Goal: Task Accomplishment & Management: Manage account settings

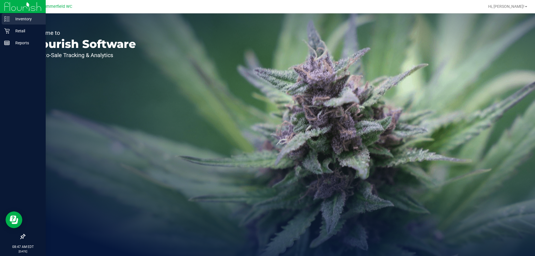
click at [11, 18] on p "Inventory" at bounding box center [26, 19] width 33 height 7
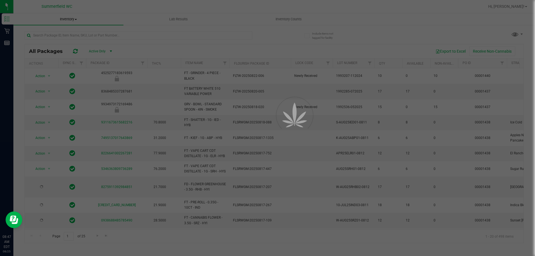
click at [72, 33] on div at bounding box center [267, 128] width 535 height 256
drag, startPoint x: 58, startPoint y: 23, endPoint x: 72, endPoint y: 33, distance: 16.9
click at [72, 33] on input "text" at bounding box center [139, 35] width 228 height 8
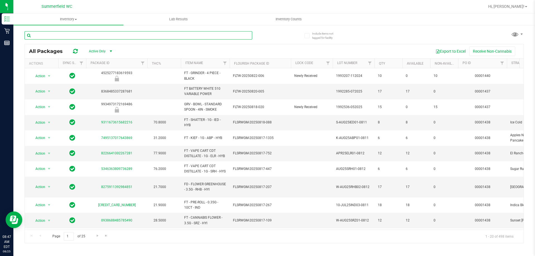
click at [72, 33] on input "text" at bounding box center [139, 35] width 228 height 8
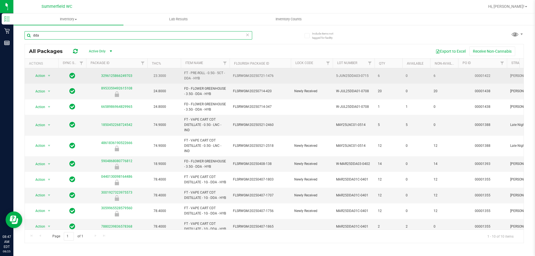
type input "dda"
drag, startPoint x: 408, startPoint y: 76, endPoint x: 426, endPoint y: 76, distance: 18.7
click at [426, 76] on span "0" at bounding box center [416, 75] width 21 height 5
click at [430, 76] on td "0" at bounding box center [417, 75] width 28 height 15
drag, startPoint x: 391, startPoint y: 77, endPoint x: 378, endPoint y: 77, distance: 13.4
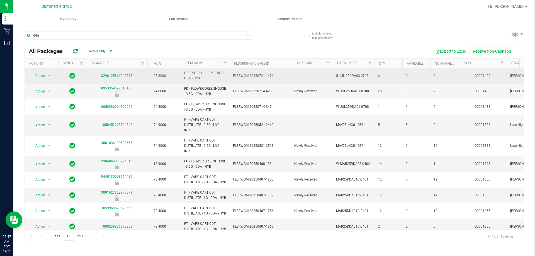
click at [378, 77] on td "6" at bounding box center [389, 75] width 28 height 15
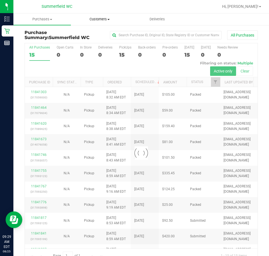
click at [104, 19] on span "Customers" at bounding box center [99, 19] width 57 height 5
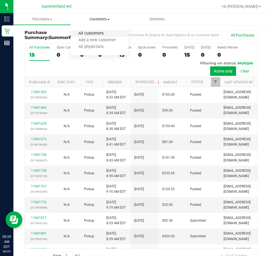
click at [99, 34] on span "All customers" at bounding box center [91, 33] width 40 height 5
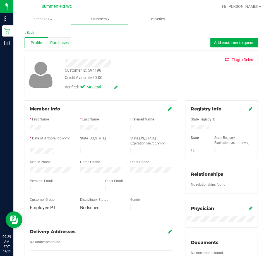
click at [58, 46] on div "Purchases" at bounding box center [59, 42] width 23 height 11
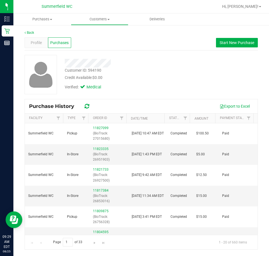
click at [123, 93] on div "Customer ID: 594190 Credit Available: $0.00 Verified: Medical" at bounding box center [140, 74] width 241 height 39
click at [142, 84] on div "Verified: Medical" at bounding box center [121, 87] width 121 height 12
click at [227, 43] on span "Start New Purchase" at bounding box center [236, 42] width 35 height 4
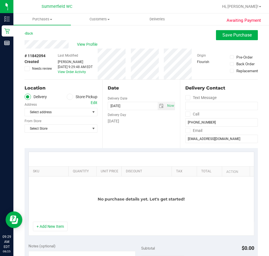
click at [72, 97] on label "Store Pickup" at bounding box center [82, 97] width 31 height 6
click at [0, 0] on input "Store Pickup" at bounding box center [0, 0] width 0 height 0
click at [53, 117] on div "Location Delivery Store Pickup Store Select Store Select Store Bonita Springs W…" at bounding box center [64, 114] width 78 height 68
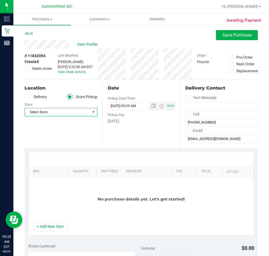
click at [52, 116] on span "Select Store" at bounding box center [57, 112] width 65 height 8
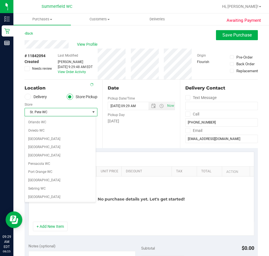
scroll to position [298, 0]
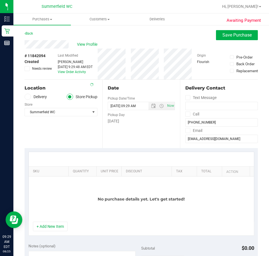
click at [57, 107] on div "Store" at bounding box center [61, 104] width 73 height 8
click at [55, 225] on button "+ Add New Item" at bounding box center [50, 226] width 35 height 9
click at [55, 224] on button "+ Add New Item" at bounding box center [50, 226] width 35 height 9
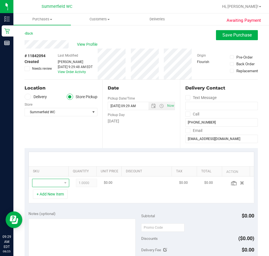
click at [43, 187] on span "NO DATA FOUND" at bounding box center [47, 183] width 30 height 8
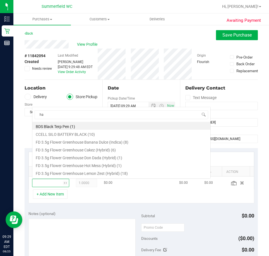
scroll to position [0, 0]
type input "hash c"
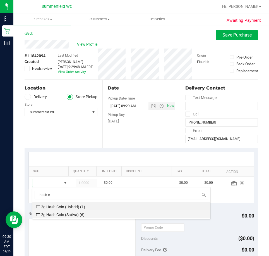
click at [69, 216] on li "FT 2g Hash Coin (Sativa) (6)" at bounding box center [121, 214] width 178 height 8
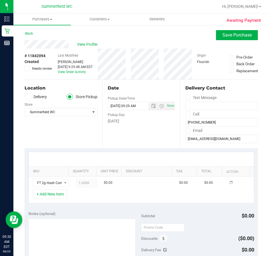
click at [82, 197] on div "+ Add New Item" at bounding box center [141, 196] width 226 height 14
drag, startPoint x: 101, startPoint y: 185, endPoint x: 105, endPoint y: 181, distance: 5.5
click at [105, 181] on span "$70.00" at bounding box center [109, 182] width 11 height 5
click at [81, 183] on span "1.00 1" at bounding box center [86, 183] width 21 height 8
type input "2"
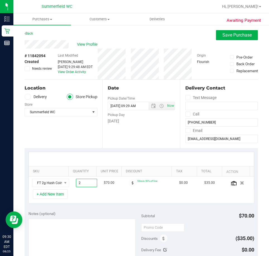
type input "2.00"
click at [101, 210] on div "Notes (optional) Subtotal $70.00 Discounts ($35.00) Delivery Fee $0.00 Sales Ta…" at bounding box center [141, 257] width 233 height 100
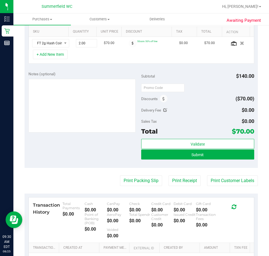
scroll to position [195, 0]
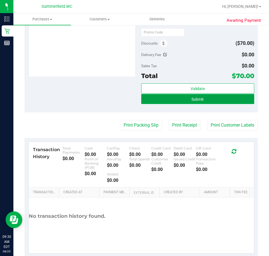
click at [172, 102] on button "Submit" at bounding box center [197, 99] width 113 height 10
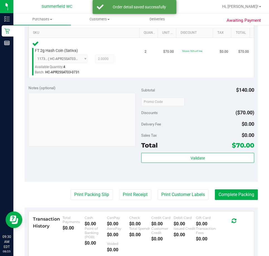
scroll to position [223, 0]
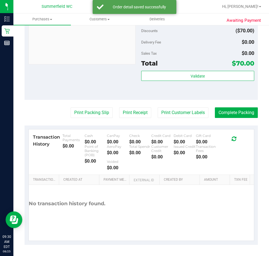
click at [190, 118] on purchase-details "Back Edit Purchase Cancel Purchase View Profile # 11842094 BioTrack ID: - Submi…" at bounding box center [141, 25] width 233 height 437
click at [186, 115] on button "Print Customer Labels" at bounding box center [183, 112] width 51 height 11
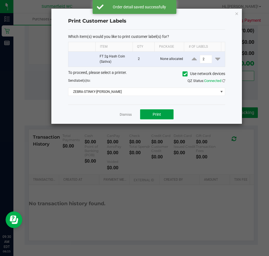
click at [160, 115] on span "Print" at bounding box center [157, 114] width 8 height 4
click at [127, 114] on link "Dismiss" at bounding box center [126, 114] width 12 height 5
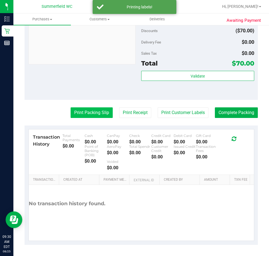
click at [104, 113] on button "Print Packing Slip" at bounding box center [92, 112] width 42 height 11
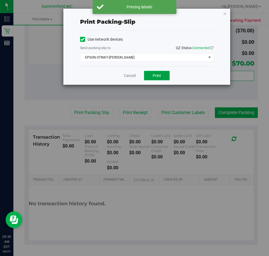
click at [151, 77] on button "Print" at bounding box center [157, 75] width 26 height 9
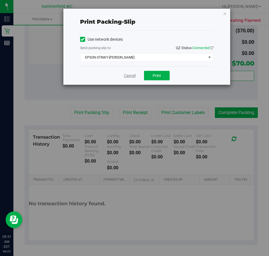
click at [128, 77] on link "Cancel" at bounding box center [130, 76] width 12 height 6
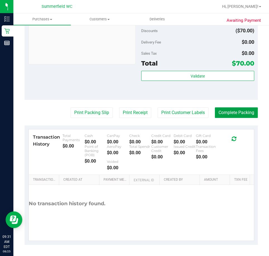
click at [250, 114] on button "Complete Packing" at bounding box center [236, 112] width 43 height 11
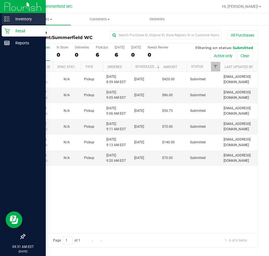
click at [4, 17] on icon at bounding box center [7, 19] width 6 height 6
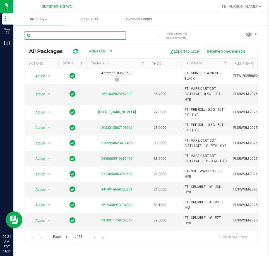
drag, startPoint x: 72, startPoint y: 37, endPoint x: 69, endPoint y: 36, distance: 3.4
click at [72, 37] on input "text" at bounding box center [75, 35] width 101 height 8
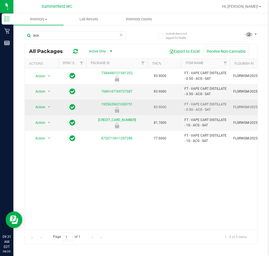
click at [201, 109] on span "FT - VAPE CART DISTILLATE - 0.5G - ACG - SAT" at bounding box center [205, 107] width 42 height 11
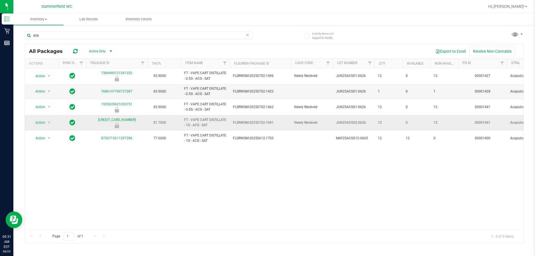
drag, startPoint x: 243, startPoint y: 125, endPoint x: 310, endPoint y: 121, distance: 67.0
click at [269, 121] on span "FLSRWGM-20250702-1091" at bounding box center [260, 122] width 55 height 5
click at [269, 121] on span "Newly Received" at bounding box center [311, 122] width 35 height 5
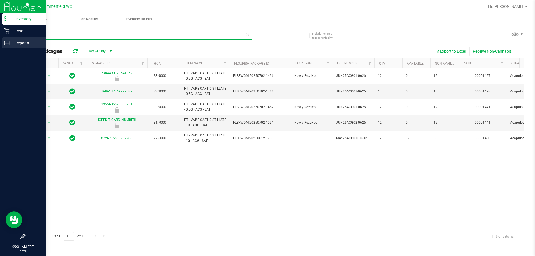
drag, startPoint x: 59, startPoint y: 34, endPoint x: 0, endPoint y: 42, distance: 59.2
click at [0, 42] on div "Inventory Retail Reports 09:31 AM EDT 08/25/2025 08/25 Summerfield WC Hi, Dane!…" at bounding box center [267, 128] width 535 height 256
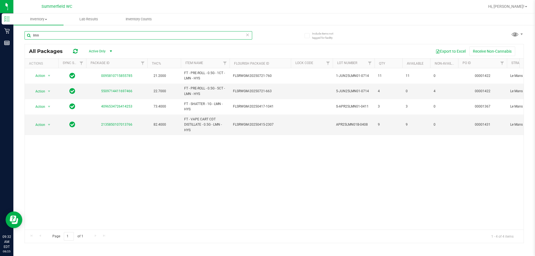
type input "lmn"
click at [240, 142] on div "Action Action Global inventory Package audit log Print package label Print prod…" at bounding box center [274, 148] width 499 height 161
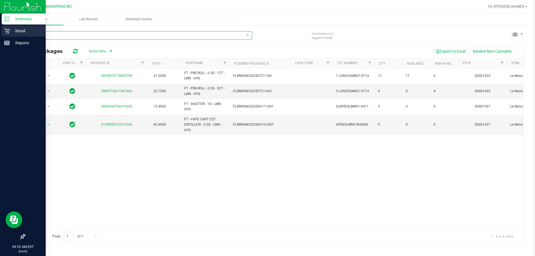
drag, startPoint x: 53, startPoint y: 36, endPoint x: 0, endPoint y: 36, distance: 53.3
click at [0, 36] on div "Inventory Retail Reports 09:32 AM EDT 08/25/2025 08/25 Summerfield WC Hi, Dane!…" at bounding box center [267, 128] width 535 height 256
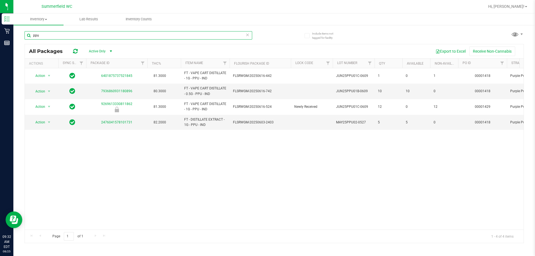
type input "ppu"
click at [257, 153] on div "Action Action Global inventory Package audit log Print package label Print prod…" at bounding box center [274, 148] width 499 height 161
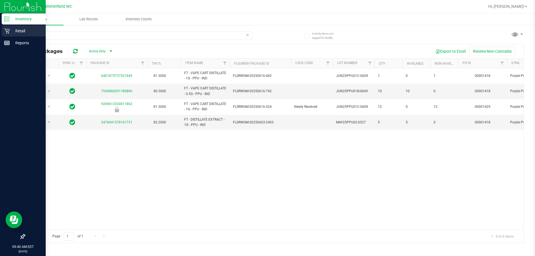
click at [9, 26] on div "Retail" at bounding box center [24, 30] width 44 height 11
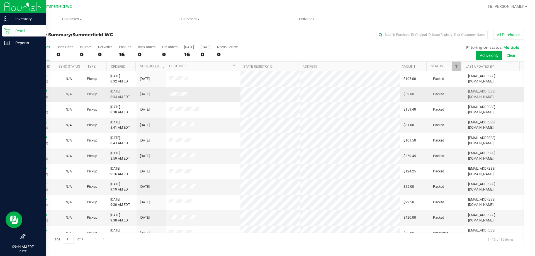
scroll to position [86, 0]
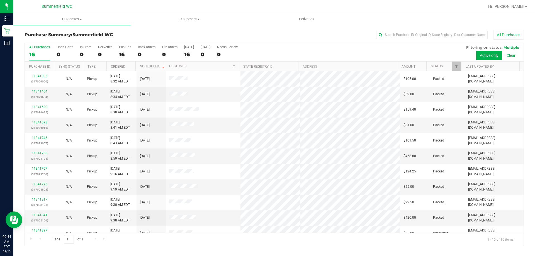
scroll to position [86, 0]
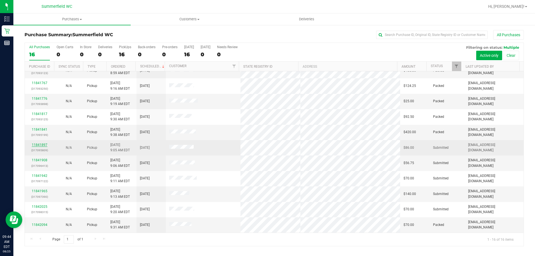
click at [44, 145] on link "11841897" at bounding box center [40, 145] width 16 height 4
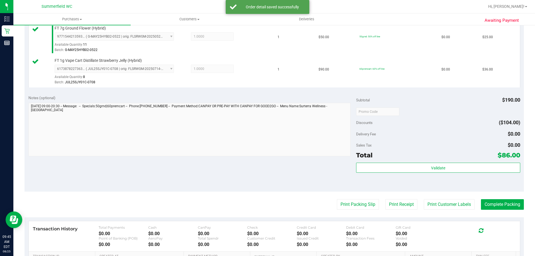
scroll to position [264, 0]
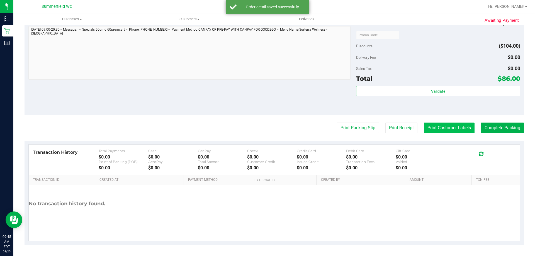
click at [424, 127] on button "Print Customer Labels" at bounding box center [449, 128] width 51 height 11
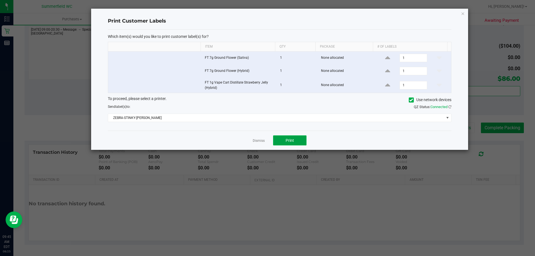
click at [298, 138] on button "Print" at bounding box center [289, 141] width 33 height 10
click at [257, 138] on app-cancel-button "Dismiss" at bounding box center [259, 141] width 12 height 6
click at [257, 140] on link "Dismiss" at bounding box center [259, 141] width 12 height 5
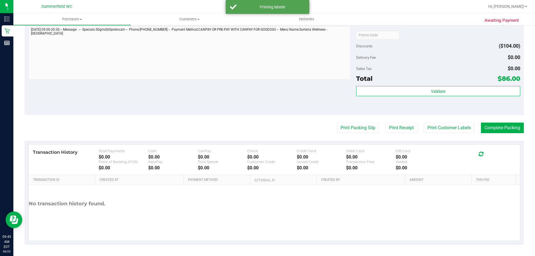
click at [409, 97] on div "Validate" at bounding box center [438, 98] width 164 height 25
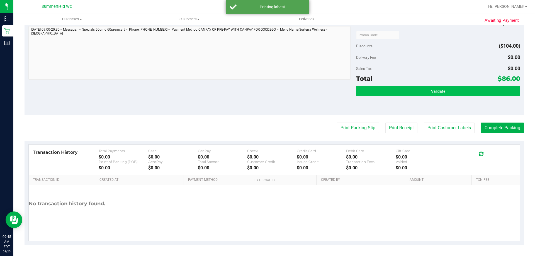
drag, startPoint x: 404, startPoint y: 97, endPoint x: 400, endPoint y: 96, distance: 3.9
click at [402, 96] on div "Validate" at bounding box center [438, 98] width 164 height 25
click at [394, 91] on button "Validate" at bounding box center [438, 91] width 164 height 10
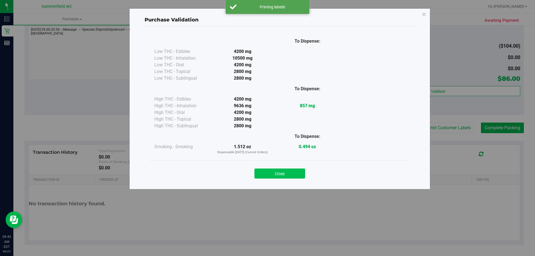
click at [292, 170] on button "Close" at bounding box center [280, 174] width 51 height 10
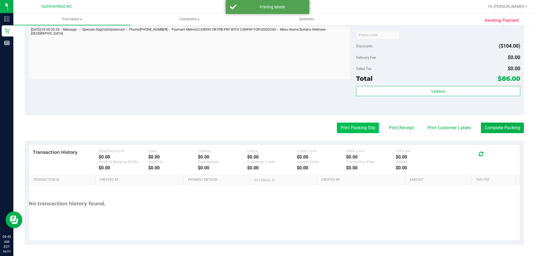
drag, startPoint x: 336, startPoint y: 126, endPoint x: 365, endPoint y: 125, distance: 29.3
click at [349, 125] on div "Print Packing Slip Print Receipt Print Customer Labels Complete Packing" at bounding box center [275, 128] width 500 height 11
click at [365, 125] on button "Print Packing Slip" at bounding box center [358, 128] width 42 height 11
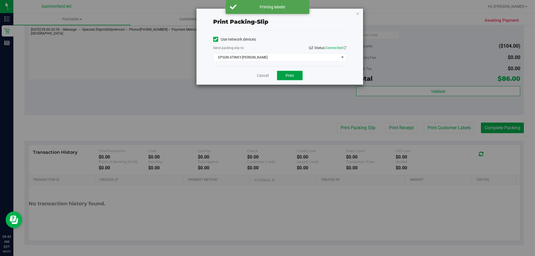
click at [283, 73] on button "Print" at bounding box center [290, 75] width 26 height 9
click at [262, 76] on link "Cancel" at bounding box center [263, 76] width 12 height 6
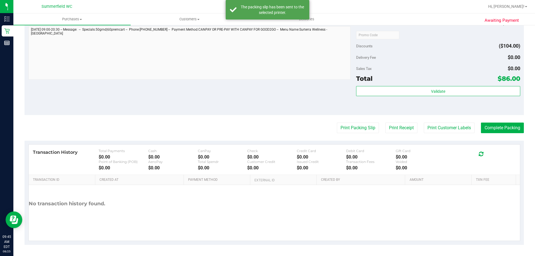
click at [487, 121] on purchase-details "Back Edit Purchase Cancel Purchase View Profile # 11841897 BioTrack ID: - Submi…" at bounding box center [275, 5] width 500 height 479
click at [487, 123] on button "Complete Packing" at bounding box center [502, 128] width 43 height 11
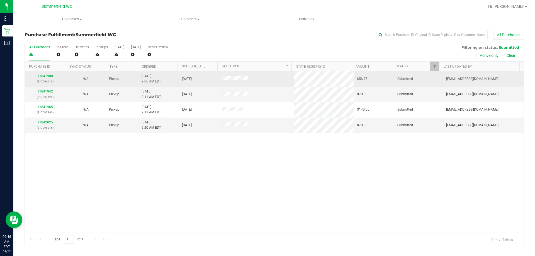
click at [45, 78] on div "11841908 (317096413)" at bounding box center [45, 79] width 34 height 11
click at [42, 76] on link "11841908" at bounding box center [45, 76] width 16 height 4
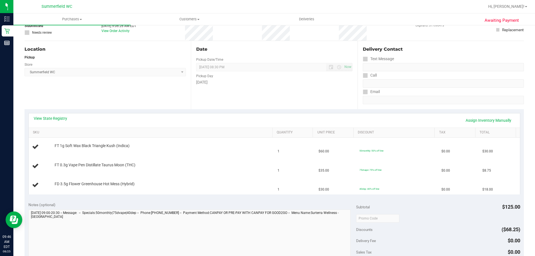
scroll to position [84, 0]
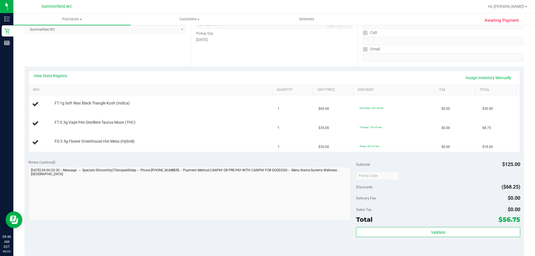
click at [122, 61] on div "Location Pickup Store Summerfield WC Select Store Bonita Springs WC Boynton Bea…" at bounding box center [108, 32] width 166 height 68
drag, startPoint x: 139, startPoint y: 132, endPoint x: 148, endPoint y: 134, distance: 9.4
click at [134, 134] on tbody "FT 1g Soft Wax Black Triangle Kush (Indica) 1 $60.00 50monthly: 50% off line $0…" at bounding box center [275, 123] width 492 height 57
click at [159, 133] on td "FD 3.5g Flower Greenhouse Hot Mess (Hybrid)" at bounding box center [152, 142] width 246 height 19
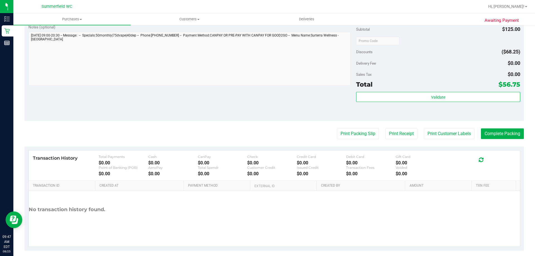
scroll to position [264, 0]
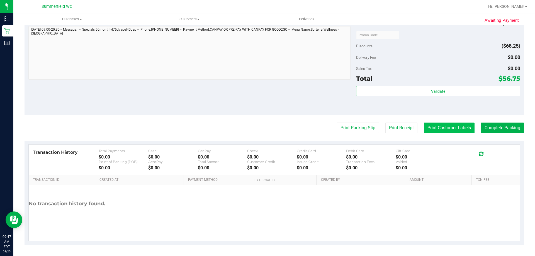
click at [440, 128] on button "Print Customer Labels" at bounding box center [449, 128] width 51 height 11
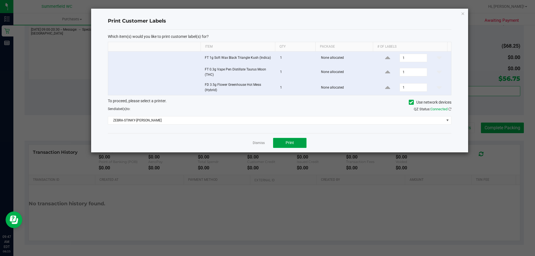
click at [290, 141] on span "Print" at bounding box center [290, 143] width 8 height 4
drag, startPoint x: 255, startPoint y: 142, endPoint x: 262, endPoint y: 140, distance: 7.9
click at [256, 142] on link "Dismiss" at bounding box center [259, 143] width 12 height 5
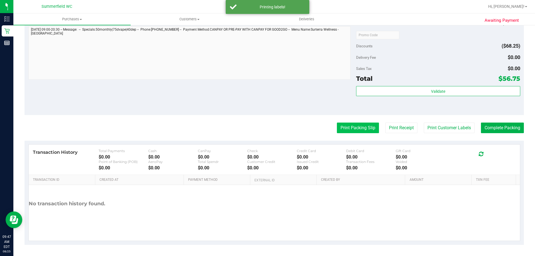
click at [340, 133] on button "Print Packing Slip" at bounding box center [358, 128] width 42 height 11
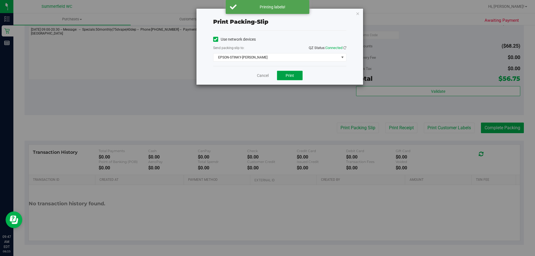
click at [299, 75] on button "Print" at bounding box center [290, 75] width 26 height 9
click at [265, 75] on link "Cancel" at bounding box center [263, 76] width 12 height 6
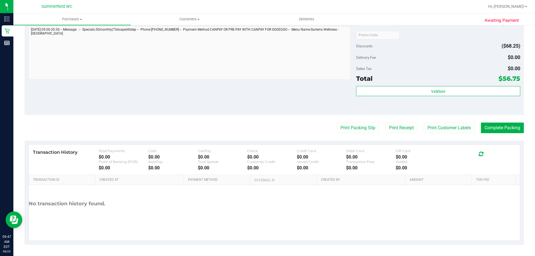
click at [516, 122] on purchase-details "Back Edit Purchase Cancel Purchase View Profile # 11841908 BioTrack ID: - Submi…" at bounding box center [275, 5] width 500 height 479
click at [515, 125] on button "Complete Packing" at bounding box center [502, 128] width 43 height 11
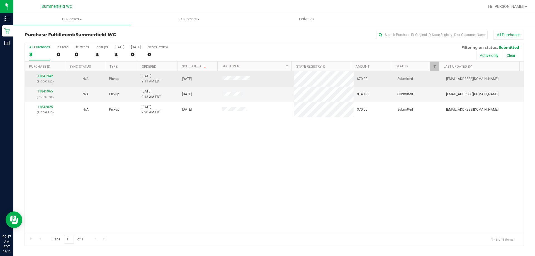
click at [45, 76] on link "11841942" at bounding box center [45, 76] width 16 height 4
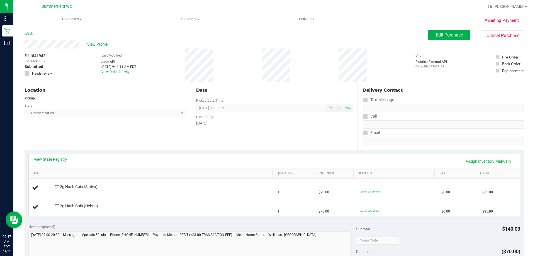
click at [121, 133] on div "Location Pickup Store Summerfield WC Select Store Bonita Springs WC Boynton Bea…" at bounding box center [108, 116] width 166 height 68
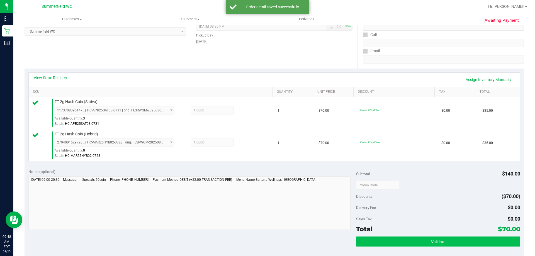
scroll to position [112, 0]
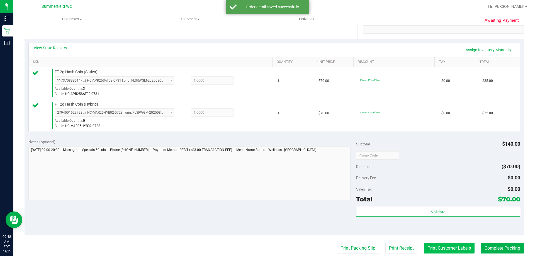
click at [443, 244] on button "Print Customer Labels" at bounding box center [449, 248] width 51 height 11
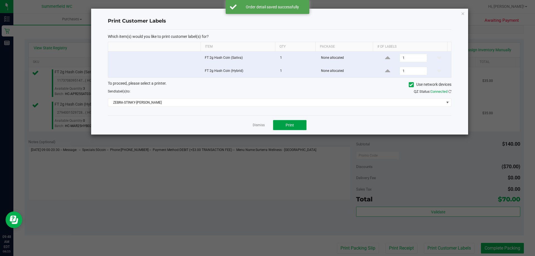
click at [288, 120] on button "Print" at bounding box center [289, 125] width 33 height 10
click at [255, 126] on link "Dismiss" at bounding box center [259, 125] width 12 height 5
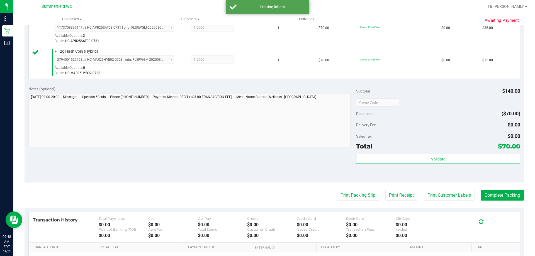
scroll to position [195, 0]
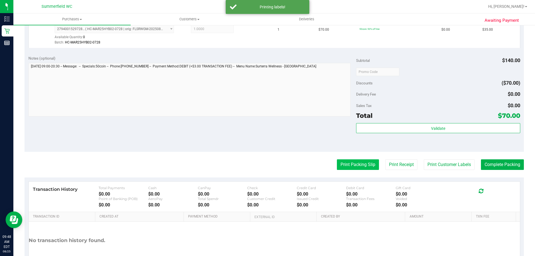
click at [339, 166] on button "Print Packing Slip" at bounding box center [358, 164] width 42 height 11
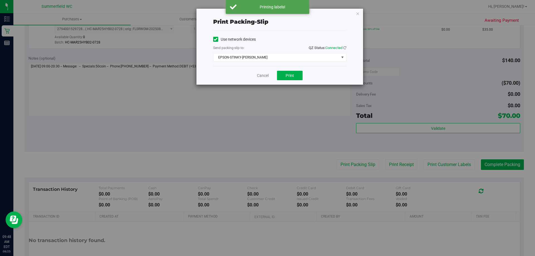
click at [289, 70] on div "Cancel Print" at bounding box center [279, 75] width 133 height 19
click at [284, 74] on button "Print" at bounding box center [290, 75] width 26 height 9
click at [262, 78] on link "Cancel" at bounding box center [263, 76] width 12 height 6
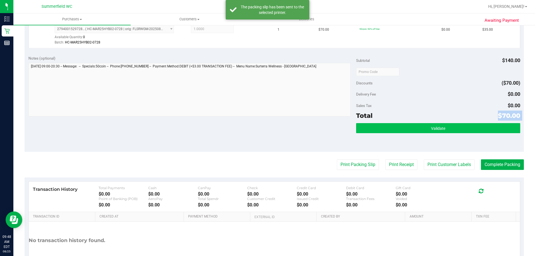
click at [395, 127] on div "Subtotal $140.00 Discounts ($70.00) Delivery Fee $0.00 Sales Tax $0.00 Total $7…" at bounding box center [438, 101] width 164 height 93
click at [395, 127] on button "Validate" at bounding box center [438, 128] width 164 height 10
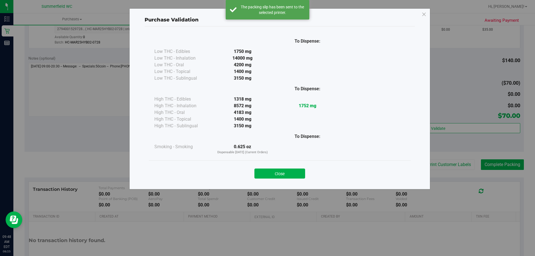
click at [275, 132] on div "To Dispense:" at bounding box center [307, 136] width 65 height 14
drag, startPoint x: 289, startPoint y: 172, endPoint x: 291, endPoint y: 178, distance: 6.4
click at [291, 177] on button "Close" at bounding box center [280, 174] width 51 height 10
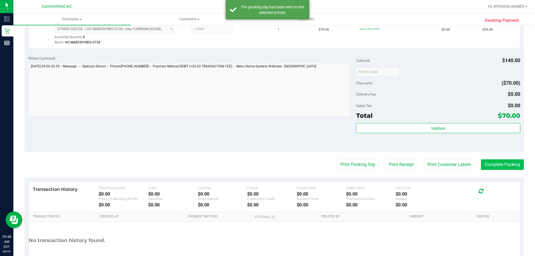
drag, startPoint x: 523, startPoint y: 163, endPoint x: 518, endPoint y: 164, distance: 5.4
click at [519, 163] on div "Awaiting Payment Back Edit Purchase Cancel Purchase View Profile # 11841942 Bio…" at bounding box center [274, 61] width 522 height 464
drag, startPoint x: 513, startPoint y: 165, endPoint x: 511, endPoint y: 165, distance: 2.8
click at [513, 165] on button "Complete Packing" at bounding box center [502, 164] width 43 height 11
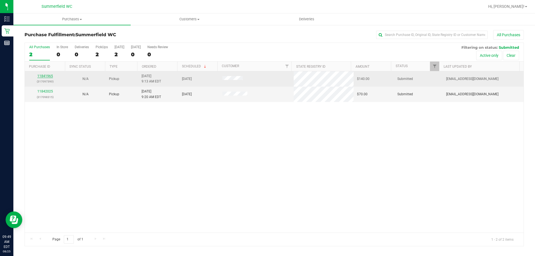
click at [47, 77] on link "11841965" at bounding box center [45, 76] width 16 height 4
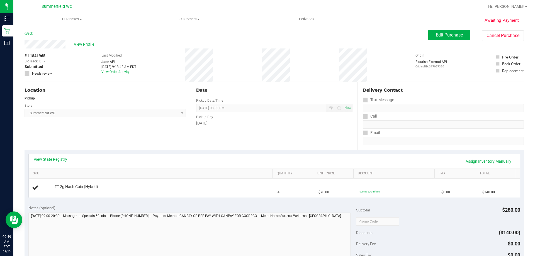
click at [129, 136] on div "Location Pickup Store Summerfield WC Select Store Bonita Springs WC Boynton Bea…" at bounding box center [108, 116] width 166 height 68
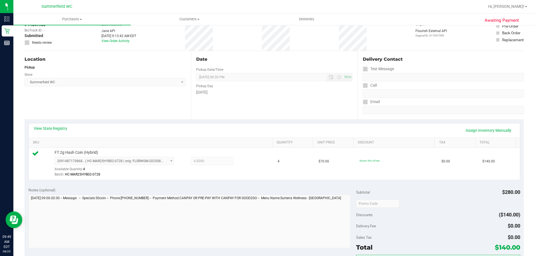
scroll to position [139, 0]
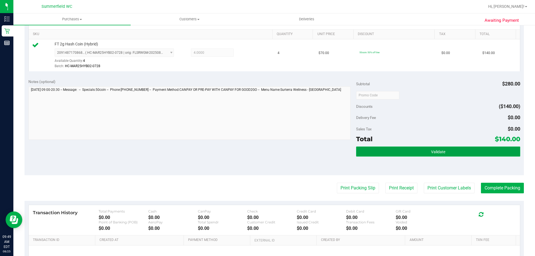
click at [424, 154] on button "Validate" at bounding box center [438, 152] width 164 height 10
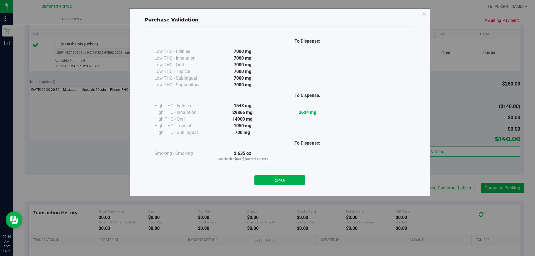
click at [286, 180] on button "Close" at bounding box center [280, 180] width 51 height 10
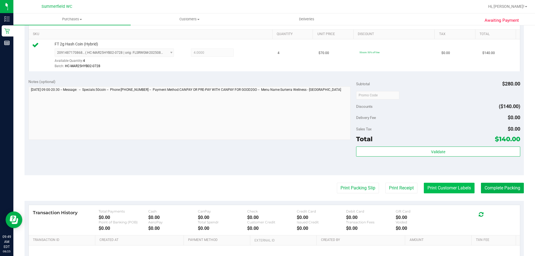
click at [436, 187] on button "Print Customer Labels" at bounding box center [449, 188] width 51 height 11
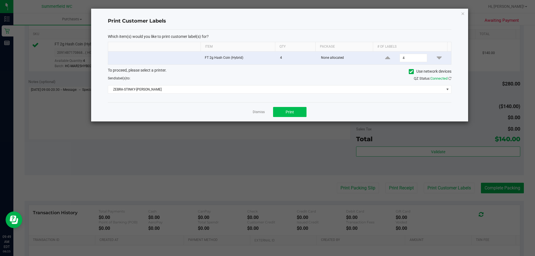
drag, startPoint x: 308, startPoint y: 119, endPoint x: 298, endPoint y: 113, distance: 11.0
click at [301, 115] on div "Dismiss Print" at bounding box center [280, 111] width 344 height 19
click at [298, 113] on button "Print" at bounding box center [289, 112] width 33 height 10
click at [262, 111] on link "Dismiss" at bounding box center [259, 112] width 12 height 5
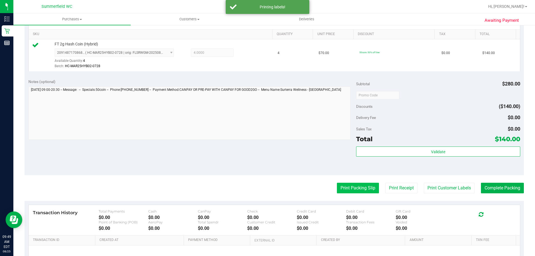
click at [346, 189] on button "Print Packing Slip" at bounding box center [358, 188] width 42 height 11
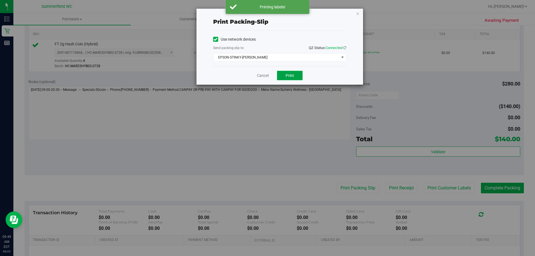
drag, startPoint x: 346, startPoint y: 189, endPoint x: 287, endPoint y: 74, distance: 129.2
click at [287, 74] on span "Print" at bounding box center [290, 75] width 8 height 4
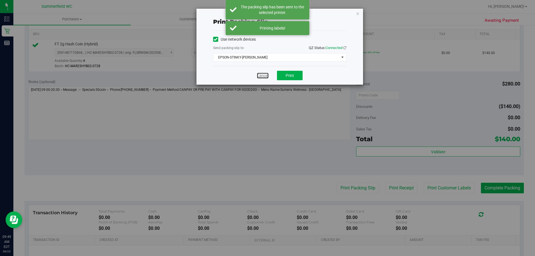
drag, startPoint x: 269, startPoint y: 78, endPoint x: 300, endPoint y: 106, distance: 41.7
click at [268, 78] on link "Cancel" at bounding box center [263, 76] width 12 height 6
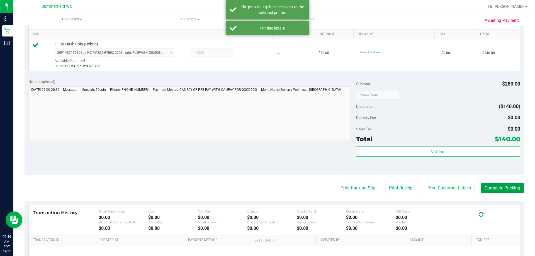
click at [482, 190] on button "Complete Packing" at bounding box center [502, 188] width 43 height 11
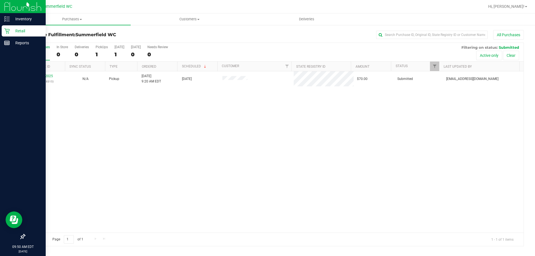
click at [13, 30] on p "Retail" at bounding box center [26, 31] width 33 height 7
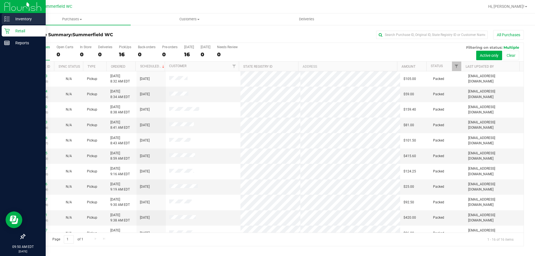
click at [5, 16] on div "Inventory" at bounding box center [24, 18] width 44 height 11
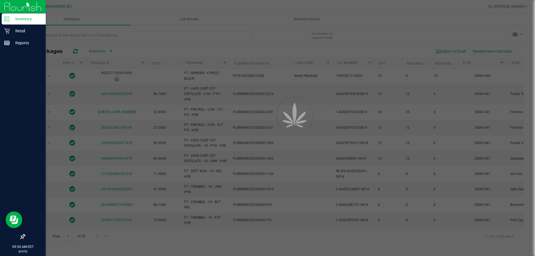
click at [59, 35] on div at bounding box center [267, 128] width 535 height 256
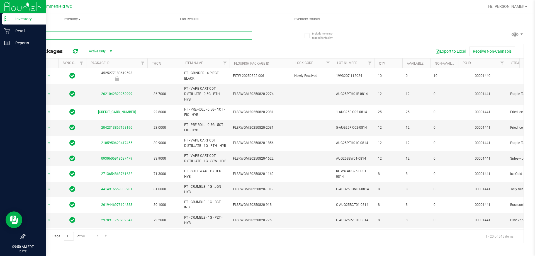
click at [59, 35] on input "text" at bounding box center [139, 35] width 228 height 8
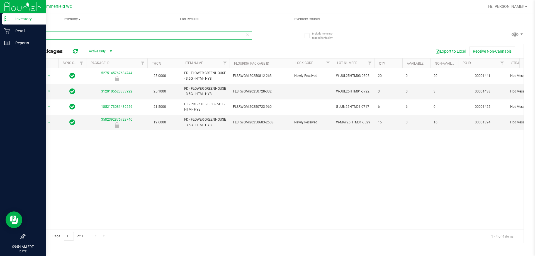
type input "htm"
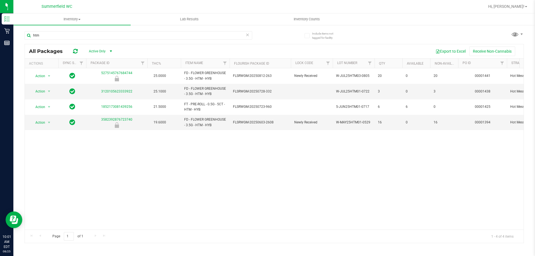
click at [144, 148] on div "Action Action Global inventory Package audit log Print package label Print prod…" at bounding box center [274, 148] width 499 height 161
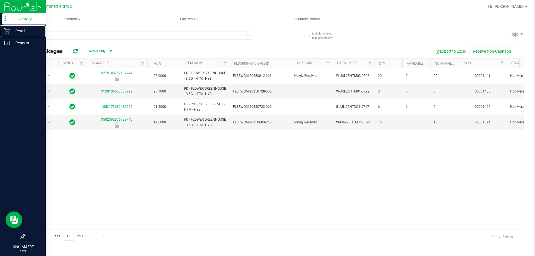
drag, startPoint x: 4, startPoint y: 29, endPoint x: 20, endPoint y: 25, distance: 16.1
click at [5, 29] on icon at bounding box center [7, 31] width 6 height 6
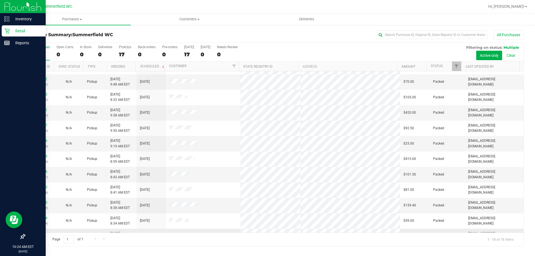
scroll to position [116, 0]
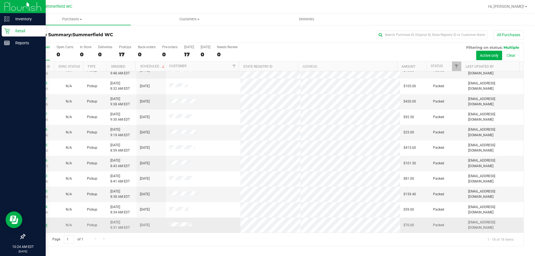
click at [43, 225] on link "11842094" at bounding box center [40, 225] width 16 height 4
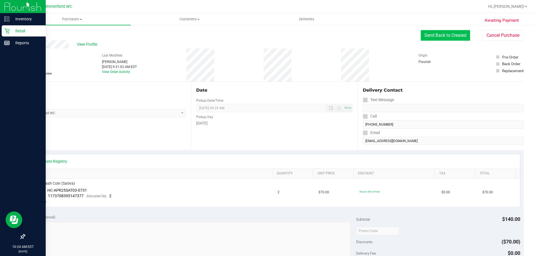
click at [452, 35] on button "Send Back to Created" at bounding box center [445, 35] width 49 height 11
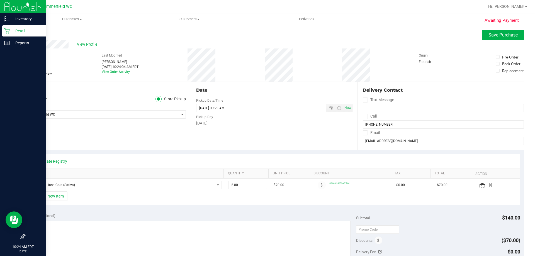
click at [154, 151] on div "View State Registry SKU Quantity Unit Price Discount Tax Total Action FT 2g Has…" at bounding box center [275, 179] width 500 height 59
click at [54, 193] on button "+ Add New Item" at bounding box center [50, 196] width 35 height 9
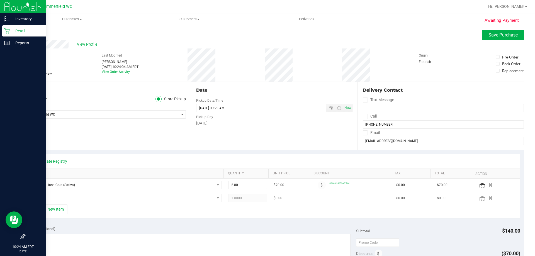
click at [72, 192] on td at bounding box center [127, 198] width 197 height 13
click at [72, 193] on td at bounding box center [127, 198] width 197 height 13
click at [72, 194] on span "NO DATA FOUND" at bounding box center [123, 198] width 182 height 8
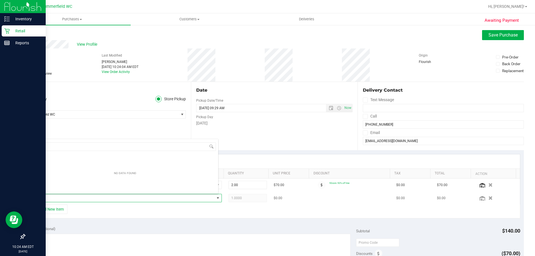
scroll to position [8, 185]
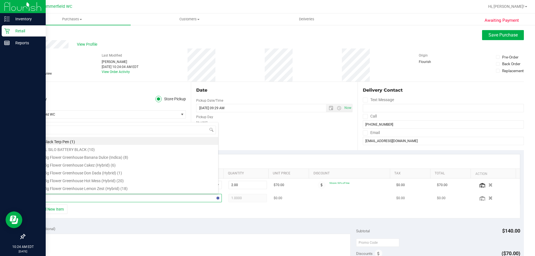
type input "gpe"
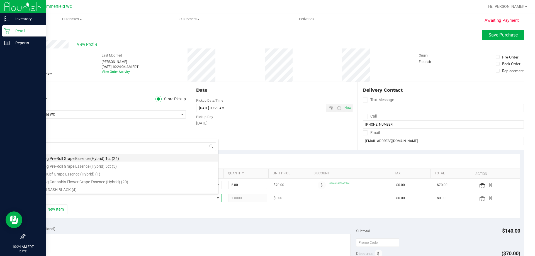
click at [111, 159] on li "FT 0.5g Pre-Roll Grape Essence (Hybrid) 1ct (24)" at bounding box center [125, 158] width 186 height 8
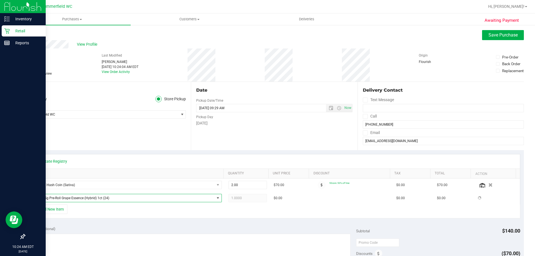
click at [108, 211] on div "+ Add New Item" at bounding box center [274, 212] width 492 height 14
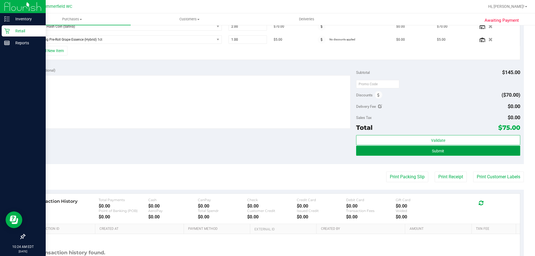
click at [456, 148] on button "Submit" at bounding box center [438, 151] width 164 height 10
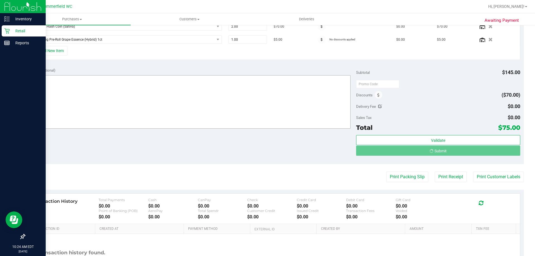
scroll to position [159, 0]
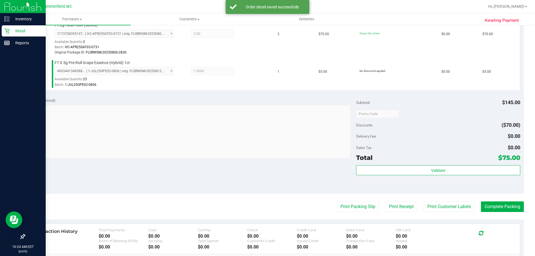
scroll to position [237, 0]
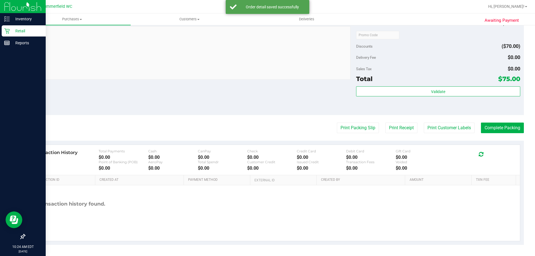
click at [439, 134] on purchase-details "Back Edit Purchase Cancel Purchase View Profile # 11842094 BioTrack ID: - Submi…" at bounding box center [275, 19] width 500 height 452
click at [437, 132] on button "Print Customer Labels" at bounding box center [449, 128] width 51 height 11
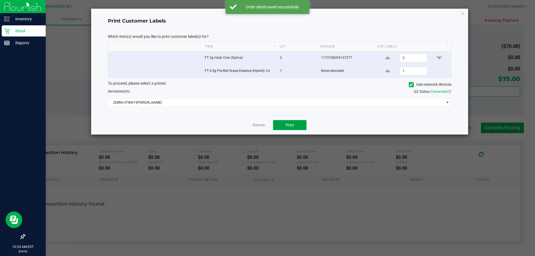
click at [291, 124] on span "Print" at bounding box center [290, 125] width 8 height 4
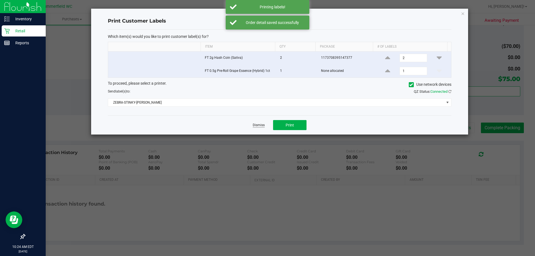
click at [258, 127] on link "Dismiss" at bounding box center [259, 125] width 12 height 5
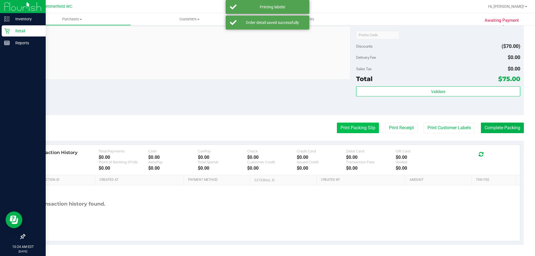
click at [339, 127] on button "Print Packing Slip" at bounding box center [358, 128] width 42 height 11
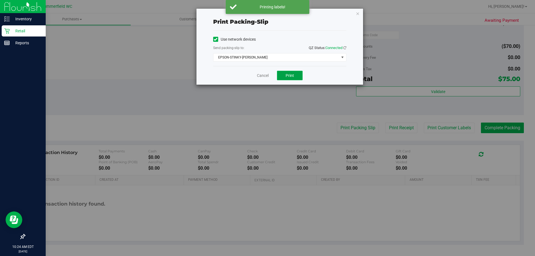
click at [297, 75] on button "Print" at bounding box center [290, 75] width 26 height 9
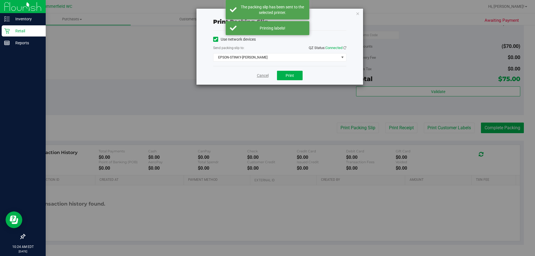
click at [259, 76] on link "Cancel" at bounding box center [263, 76] width 12 height 6
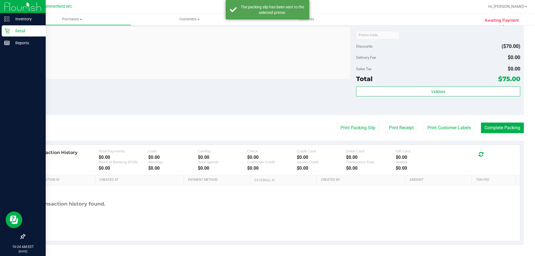
click at [278, 102] on div "Notes (optional) Subtotal $145.00 Discounts ($70.00) Delivery Fee $0.00 Sales T…" at bounding box center [275, 65] width 500 height 100
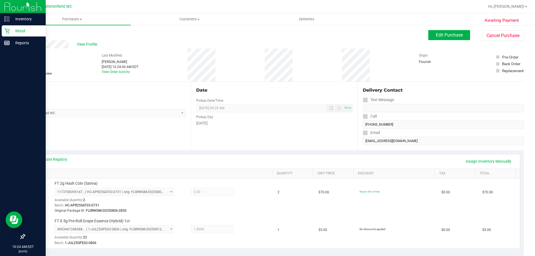
scroll to position [195, 0]
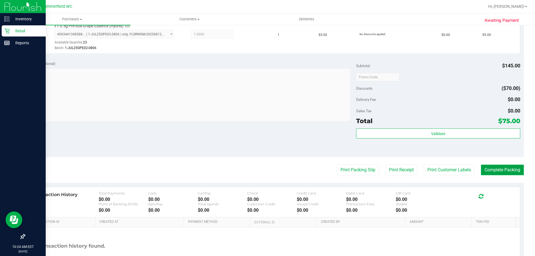
click at [484, 168] on button "Complete Packing" at bounding box center [502, 170] width 43 height 11
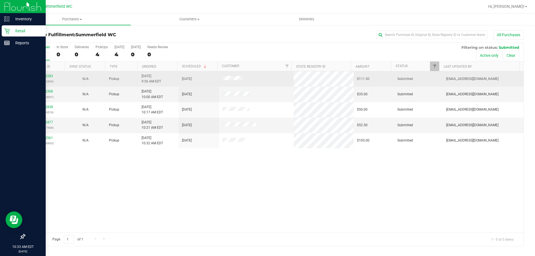
click at [40, 79] on p "(317102509)" at bounding box center [45, 81] width 34 height 5
click at [43, 74] on div "11842283 (317102509)" at bounding box center [45, 79] width 34 height 11
click at [44, 76] on link "11842283" at bounding box center [45, 76] width 16 height 4
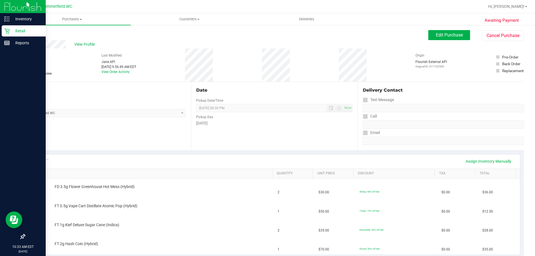
drag, startPoint x: 97, startPoint y: 148, endPoint x: 101, endPoint y: 135, distance: 13.8
click at [97, 147] on div "Location Pickup Store Summerfield WC Select Store Bonita Springs WC Boynton Bea…" at bounding box center [108, 116] width 166 height 68
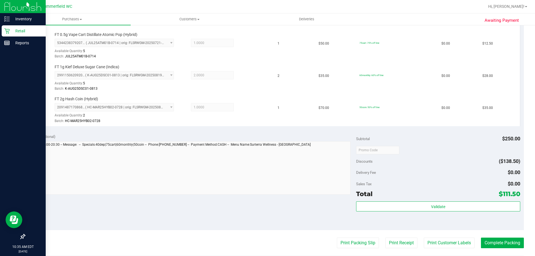
scroll to position [223, 0]
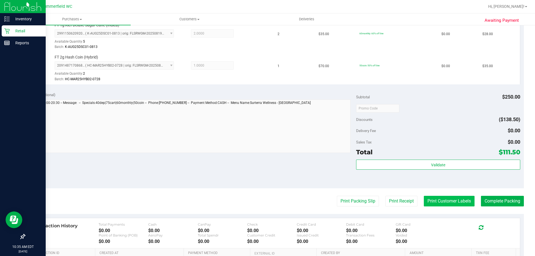
click at [430, 202] on button "Print Customer Labels" at bounding box center [449, 201] width 51 height 11
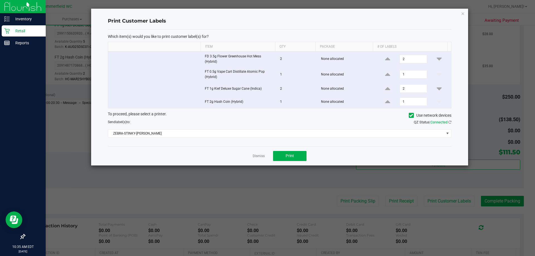
click at [263, 153] on app-cancel-button "Dismiss" at bounding box center [259, 156] width 12 height 6
click at [258, 156] on link "Dismiss" at bounding box center [259, 156] width 12 height 5
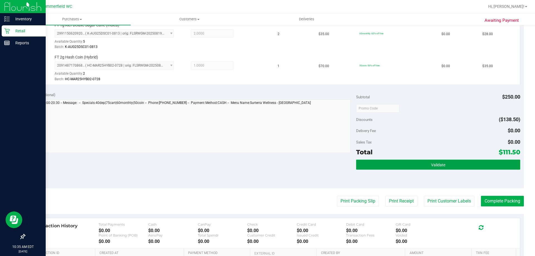
click at [405, 162] on button "Validate" at bounding box center [438, 165] width 164 height 10
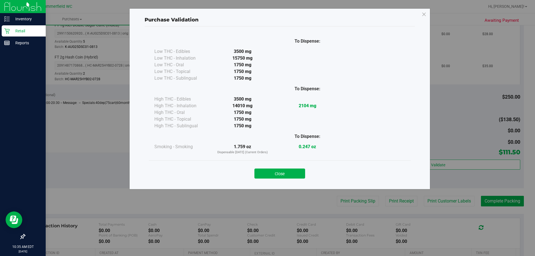
click at [300, 172] on button "Close" at bounding box center [280, 174] width 51 height 10
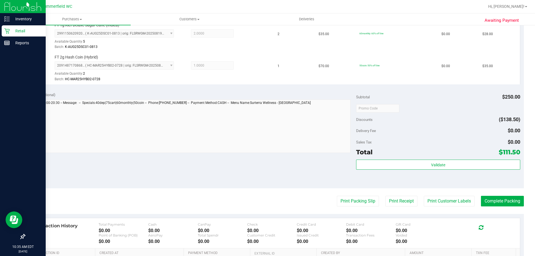
drag, startPoint x: 472, startPoint y: 209, endPoint x: 455, endPoint y: 203, distance: 17.7
click at [472, 209] on purchase-details "Back Edit Purchase Cancel Purchase View Profile # 11842283 BioTrack ID: - Submi…" at bounding box center [275, 62] width 500 height 511
click at [455, 202] on button "Print Customer Labels" at bounding box center [449, 201] width 51 height 11
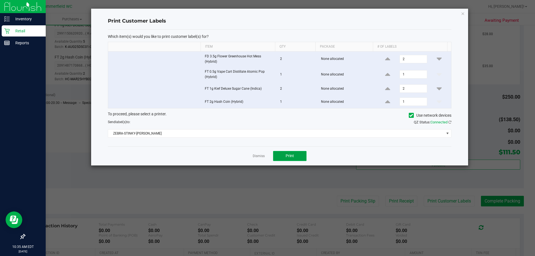
click at [292, 158] on span "Print" at bounding box center [290, 156] width 8 height 4
click at [262, 155] on link "Dismiss" at bounding box center [259, 156] width 12 height 5
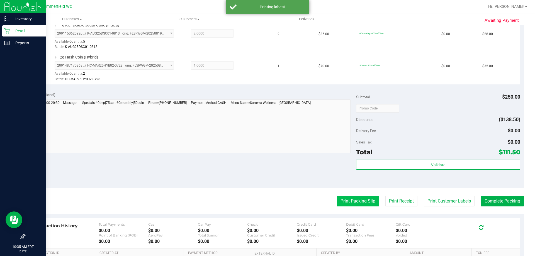
click at [353, 204] on button "Print Packing Slip" at bounding box center [358, 201] width 42 height 11
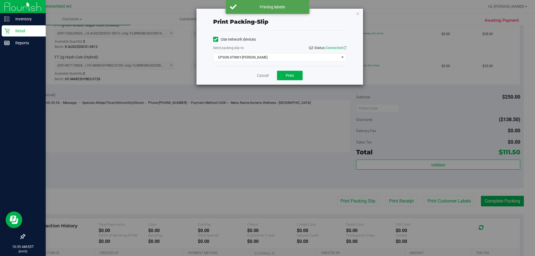
click at [293, 71] on div "Cancel Print" at bounding box center [279, 75] width 133 height 19
click at [288, 73] on span "Print" at bounding box center [290, 75] width 8 height 4
click at [259, 76] on link "Cancel" at bounding box center [263, 76] width 12 height 6
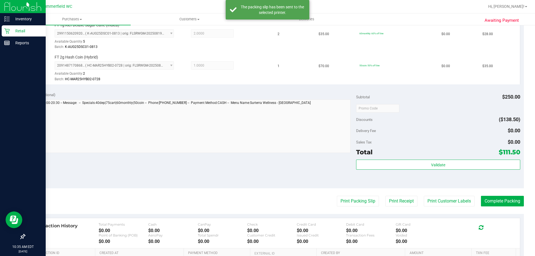
click at [498, 207] on purchase-details "Back Edit Purchase Cancel Purchase View Profile # 11842283 BioTrack ID: - Submi…" at bounding box center [275, 62] width 500 height 511
click at [498, 205] on button "Complete Packing" at bounding box center [502, 201] width 43 height 11
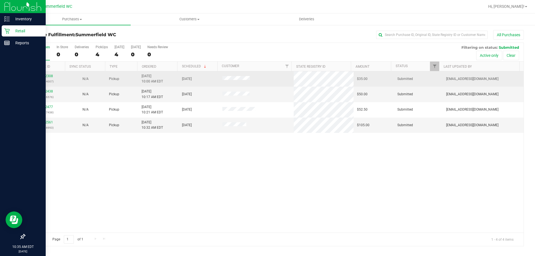
drag, startPoint x: 53, startPoint y: 74, endPoint x: 50, endPoint y: 75, distance: 3.6
click at [53, 74] on div "11842308 (317104007)" at bounding box center [45, 79] width 34 height 11
click at [50, 75] on link "11842308" at bounding box center [45, 76] width 16 height 4
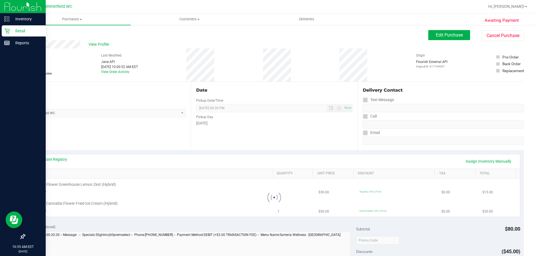
click at [139, 120] on div "Location Pickup Store Summerfield WC Select Store Bonita Springs WC Boynton Bea…" at bounding box center [108, 116] width 166 height 68
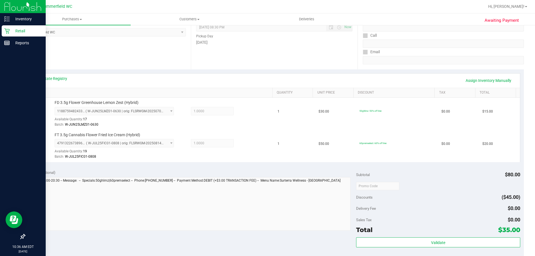
scroll to position [139, 0]
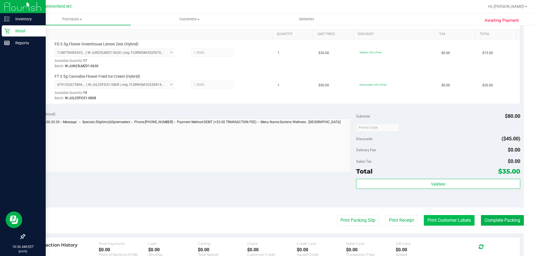
click at [436, 218] on button "Print Customer Labels" at bounding box center [449, 220] width 51 height 11
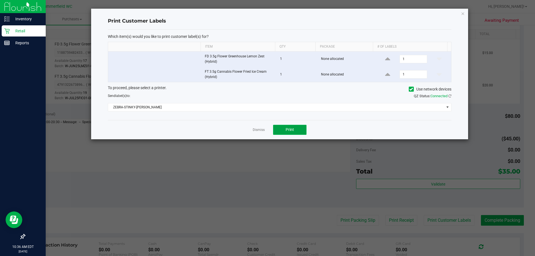
click at [288, 131] on span "Print" at bounding box center [290, 129] width 8 height 4
click at [263, 129] on link "Dismiss" at bounding box center [259, 130] width 12 height 5
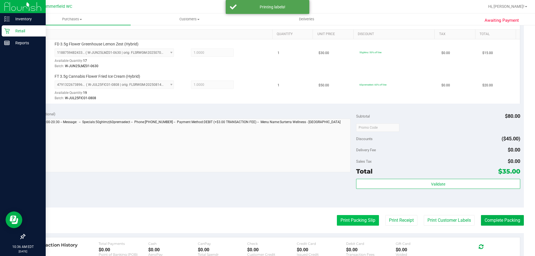
click at [353, 215] on button "Print Packing Slip" at bounding box center [358, 220] width 42 height 11
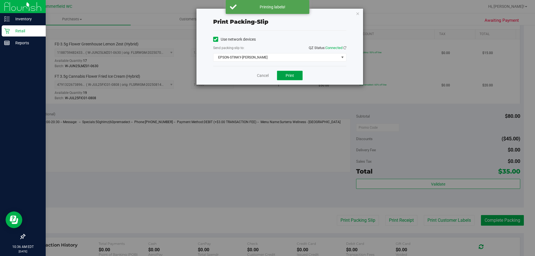
click at [278, 77] on button "Print" at bounding box center [290, 75] width 26 height 9
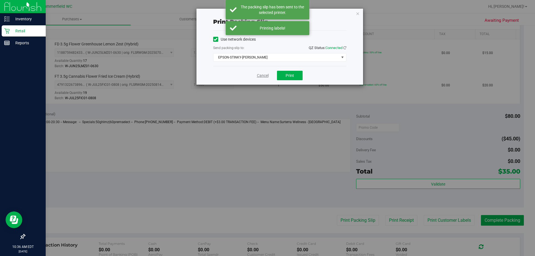
click at [265, 74] on link "Cancel" at bounding box center [263, 76] width 12 height 6
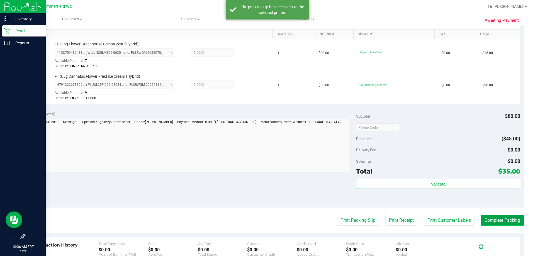
click at [494, 221] on button "Complete Packing" at bounding box center [502, 220] width 43 height 11
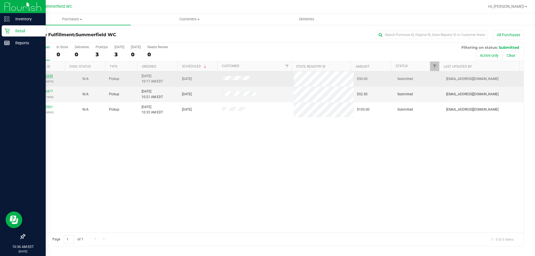
click at [47, 78] on link "11842438" at bounding box center [45, 76] width 16 height 4
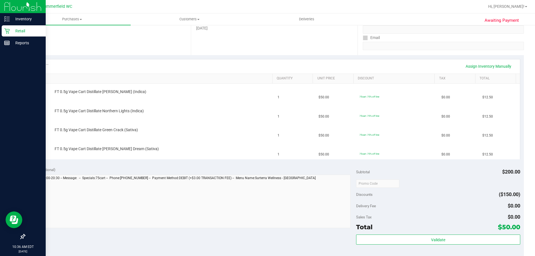
scroll to position [139, 0]
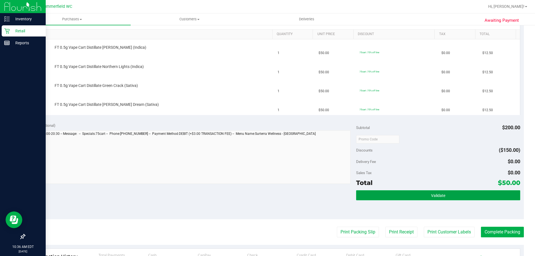
click at [415, 198] on button "Validate" at bounding box center [438, 195] width 164 height 10
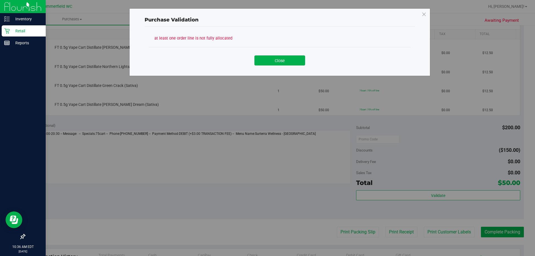
click at [279, 67] on div "Close" at bounding box center [280, 58] width 262 height 23
click at [262, 53] on div "Close" at bounding box center [280, 59] width 254 height 14
click at [264, 57] on button "Close" at bounding box center [280, 60] width 51 height 10
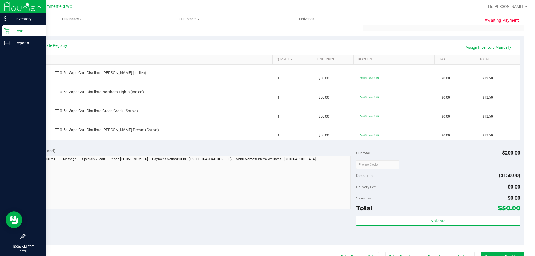
scroll to position [56, 0]
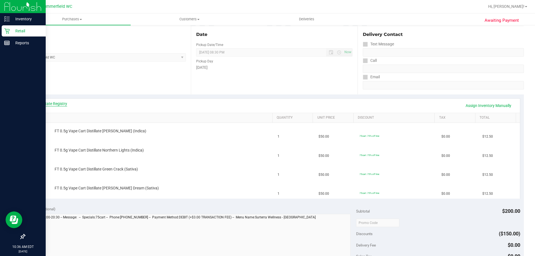
click at [42, 99] on div "View State Registry Assign Inventory Manually SKU Quantity Unit Price Discount …" at bounding box center [275, 149] width 500 height 108
click at [42, 103] on link "View State Registry" at bounding box center [50, 104] width 33 height 6
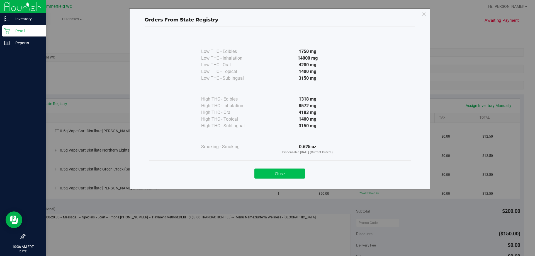
click at [286, 172] on button "Close" at bounding box center [280, 174] width 51 height 10
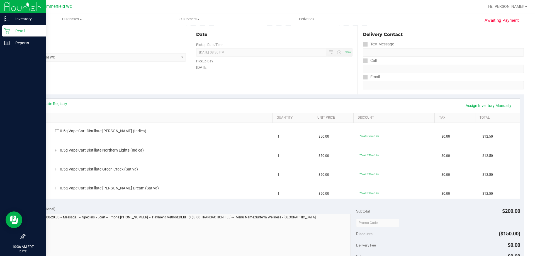
click at [129, 94] on div "Location Pickup Store Summerfield WC Select Store Bonita Springs WC Boynton Bea…" at bounding box center [108, 60] width 166 height 68
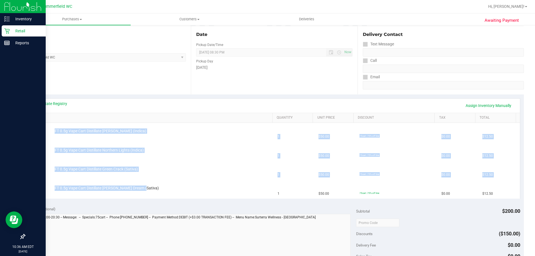
click at [202, 222] on purchase-details "Back Edit Purchase Cancel Purchase View Profile # 11842438 BioTrack ID: - Submi…" at bounding box center [275, 203] width 500 height 459
click at [174, 188] on div "FT 0.5g Vape Cart Distillate [PERSON_NAME] Dream (Sativa)" at bounding box center [161, 189] width 218 height 6
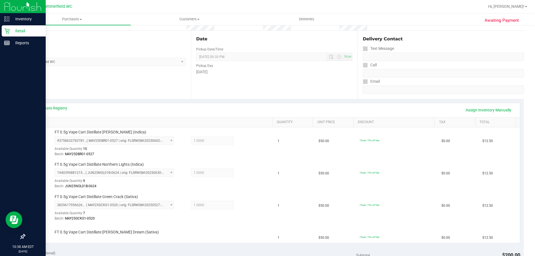
scroll to position [251, 0]
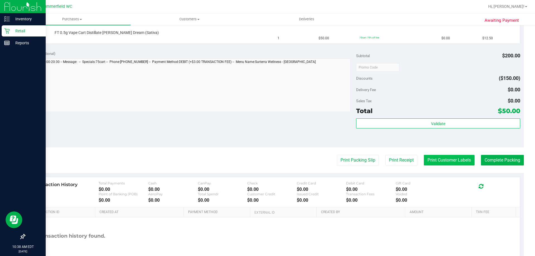
click at [450, 164] on button "Print Customer Labels" at bounding box center [449, 160] width 51 height 11
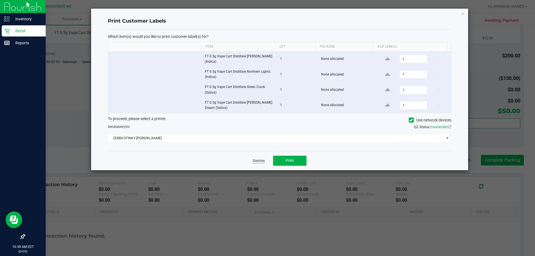
click at [258, 159] on link "Dismiss" at bounding box center [259, 161] width 12 height 5
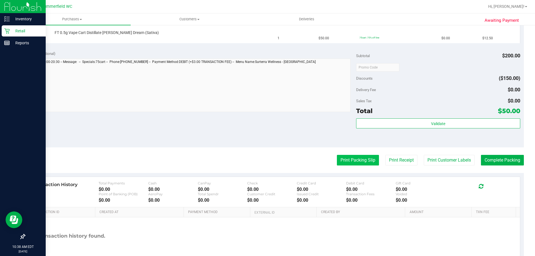
click at [340, 163] on button "Print Packing Slip" at bounding box center [358, 160] width 42 height 11
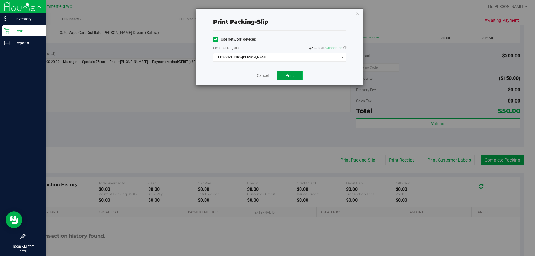
click at [287, 78] on span "Print" at bounding box center [290, 75] width 8 height 4
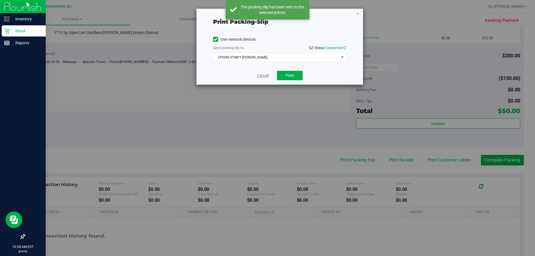
click at [264, 75] on link "Cancel" at bounding box center [263, 76] width 12 height 6
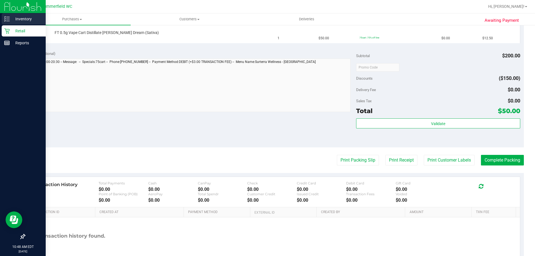
click at [13, 22] on p "Inventory" at bounding box center [26, 19] width 33 height 7
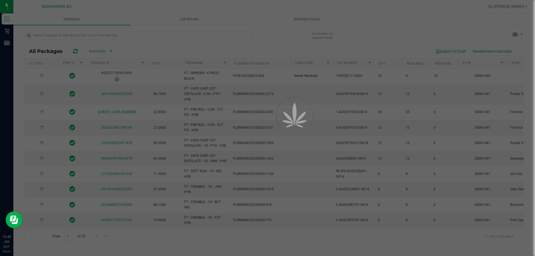
click at [81, 36] on div at bounding box center [267, 128] width 535 height 256
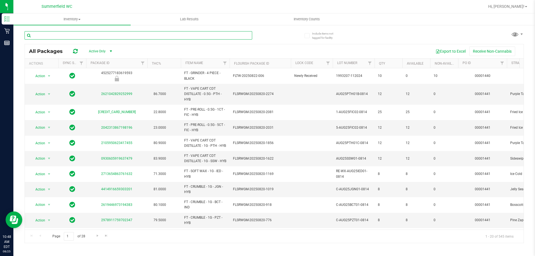
click at [81, 36] on input "text" at bounding box center [139, 35] width 228 height 8
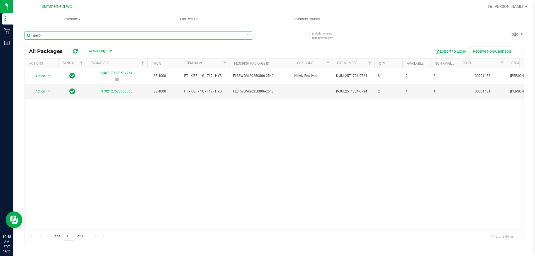
type input "gasp"
click at [82, 132] on div "Action Action Global inventory Package audit log Print package label Print prod…" at bounding box center [274, 148] width 499 height 161
drag, startPoint x: 142, startPoint y: 146, endPoint x: 112, endPoint y: 127, distance: 36.0
click at [140, 144] on div "Action Action Global inventory Package audit log Print package label Print prod…" at bounding box center [274, 148] width 499 height 161
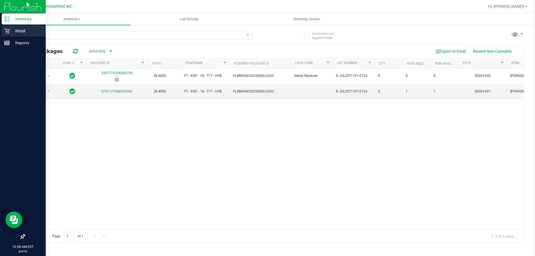
click at [13, 31] on p "Retail" at bounding box center [26, 31] width 33 height 7
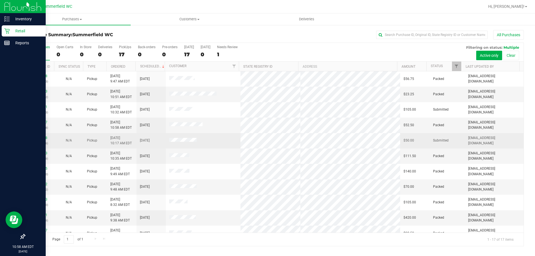
click at [40, 140] on div "11842438 (317106576)" at bounding box center [39, 141] width 23 height 11
click at [43, 137] on link "11842438" at bounding box center [40, 138] width 16 height 4
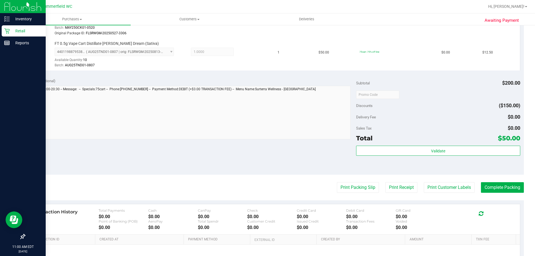
scroll to position [307, 0]
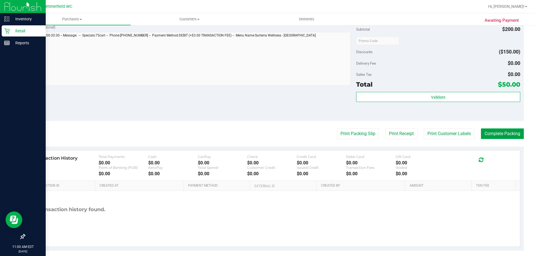
click at [514, 131] on button "Complete Packing" at bounding box center [502, 134] width 43 height 11
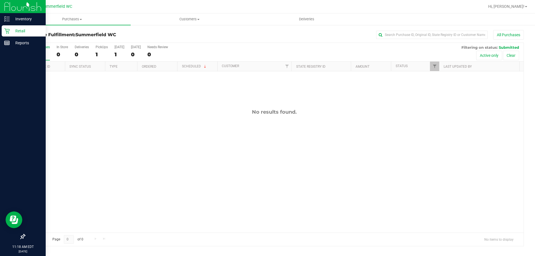
click at [3, 31] on div "Retail" at bounding box center [24, 30] width 44 height 11
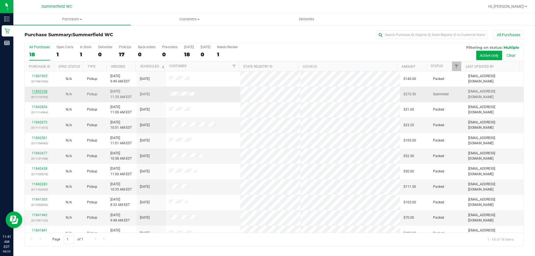
click at [43, 93] on link "11843108" at bounding box center [40, 92] width 16 height 4
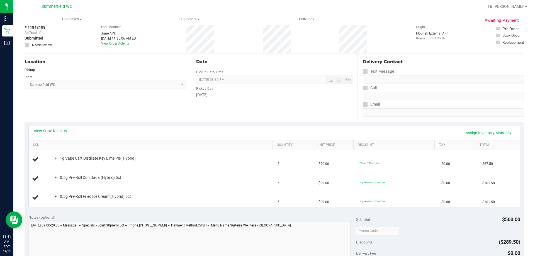
scroll to position [28, 0]
click at [127, 104] on div "Location Pickup Store Summerfield WC Select Store Bonita Springs WC Boynton Bea…" at bounding box center [108, 88] width 166 height 68
click at [128, 106] on div "Location Pickup Store Summerfield WC Select Store Bonita Springs WC Boynton Bea…" at bounding box center [108, 88] width 166 height 68
click at [129, 108] on div "Location Pickup Store Summerfield WC Select Store Bonita Springs WC Boynton Bea…" at bounding box center [108, 88] width 166 height 68
drag, startPoint x: 279, startPoint y: 201, endPoint x: 258, endPoint y: 184, distance: 26.7
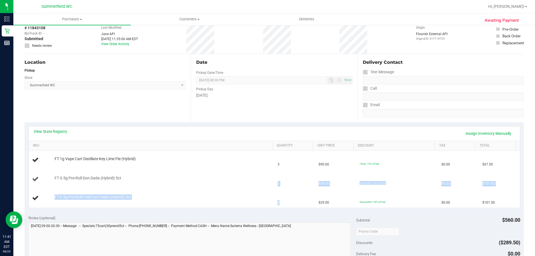
click at [258, 184] on tbody "FT 1g Vape Cart Distillate Key Lime Pie (Hybrid) 3 $90.00 75cart: 75% off line …" at bounding box center [275, 179] width 492 height 57
click at [256, 183] on td "FT 0.5g Pre-Roll Don Dada (Hybrid) 5ct" at bounding box center [152, 179] width 246 height 19
drag, startPoint x: 256, startPoint y: 183, endPoint x: 282, endPoint y: 202, distance: 32.1
click at [282, 202] on tbody "FT 1g Vape Cart Distillate Key Lime Pie (Hybrid) 3 $90.00 75cart: 75% off line …" at bounding box center [275, 179] width 492 height 57
click at [282, 202] on td "5" at bounding box center [294, 198] width 41 height 19
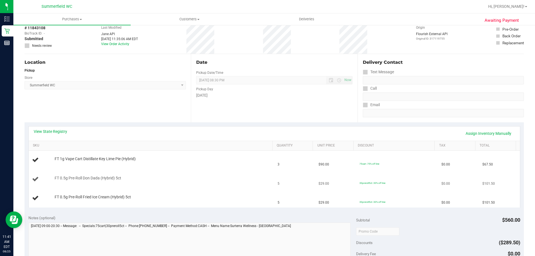
click at [232, 182] on div "FT 0.5g Pre-Roll Don Dada (Hybrid) 5ct" at bounding box center [151, 180] width 239 height 8
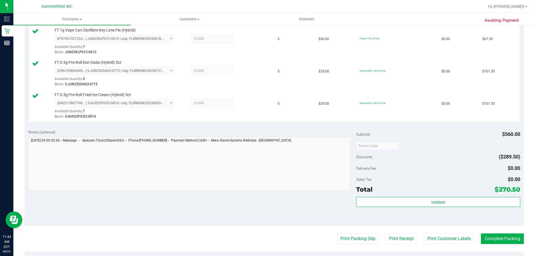
scroll to position [264, 0]
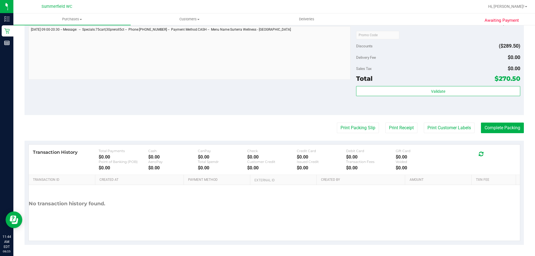
drag, startPoint x: 442, startPoint y: 115, endPoint x: 443, endPoint y: 136, distance: 20.9
click at [442, 118] on purchase-details "Back Edit Purchase Cancel Purchase View Profile # 11843108 BioTrack ID: - Submi…" at bounding box center [275, 5] width 500 height 479
click at [443, 136] on purchase-details "Back Edit Purchase Cancel Purchase View Profile # 11843108 BioTrack ID: - Submi…" at bounding box center [275, 5] width 500 height 479
click at [436, 127] on button "Print Customer Labels" at bounding box center [449, 128] width 51 height 11
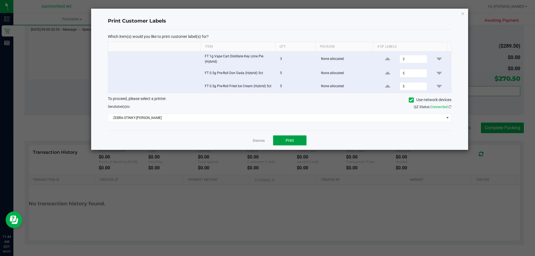
click at [282, 136] on button "Print" at bounding box center [289, 141] width 33 height 10
click at [257, 139] on link "Dismiss" at bounding box center [259, 141] width 12 height 5
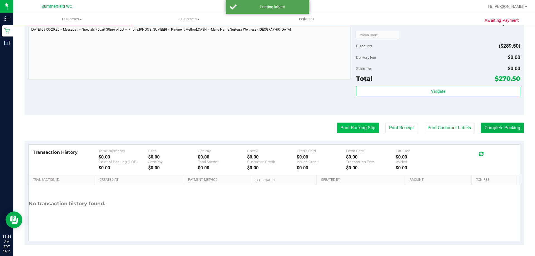
click at [344, 131] on button "Print Packing Slip" at bounding box center [358, 128] width 42 height 11
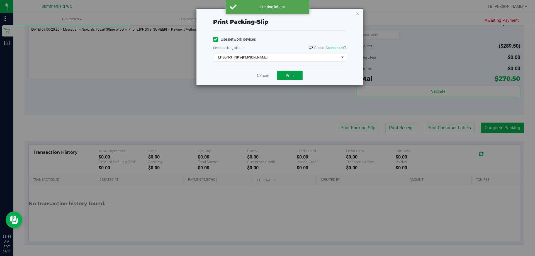
click at [288, 76] on span "Print" at bounding box center [290, 75] width 8 height 4
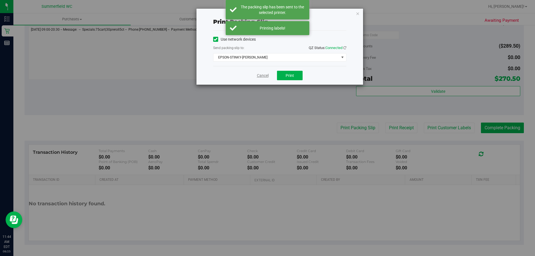
click at [262, 76] on link "Cancel" at bounding box center [263, 76] width 12 height 6
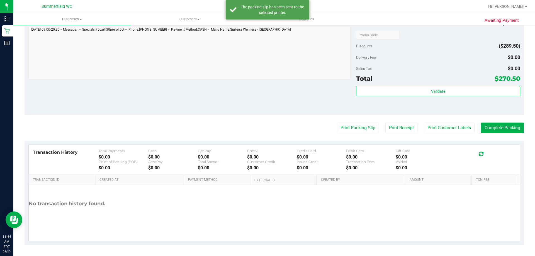
click at [502, 134] on purchase-details "Back Edit Purchase Cancel Purchase View Profile # 11843108 BioTrack ID: - Submi…" at bounding box center [275, 5] width 500 height 479
click at [498, 130] on button "Complete Packing" at bounding box center [502, 128] width 43 height 11
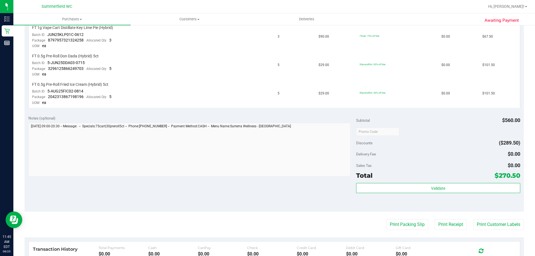
scroll to position [167, 0]
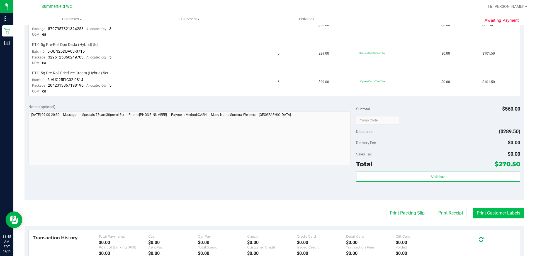
click at [485, 214] on button "Print Customer Labels" at bounding box center [498, 213] width 51 height 11
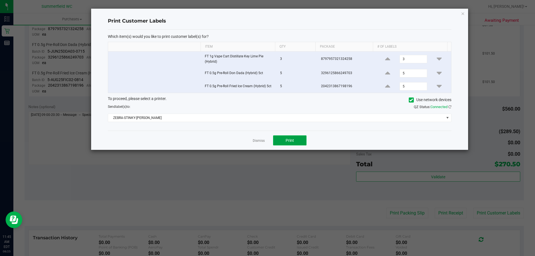
click at [300, 136] on button "Print" at bounding box center [289, 141] width 33 height 10
click at [256, 140] on link "Dismiss" at bounding box center [259, 141] width 12 height 5
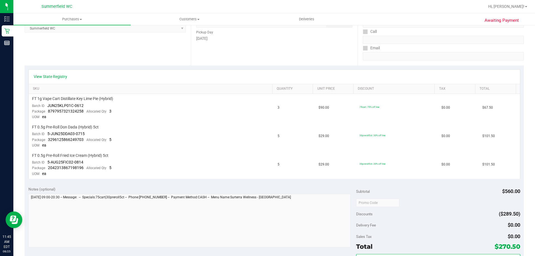
scroll to position [28, 0]
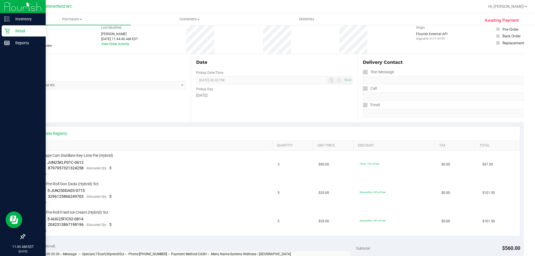
click at [12, 28] on p "Retail" at bounding box center [26, 31] width 33 height 7
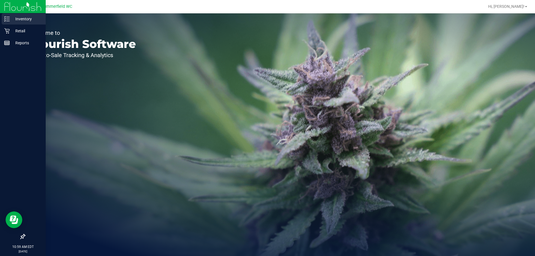
click at [12, 22] on div "Inventory" at bounding box center [24, 18] width 44 height 11
